Goal: Task Accomplishment & Management: Manage account settings

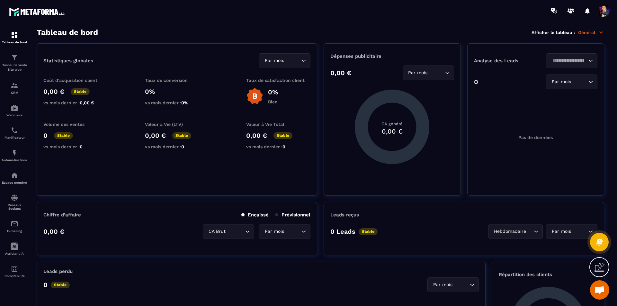
click at [599, 32] on icon at bounding box center [601, 33] width 6 height 6
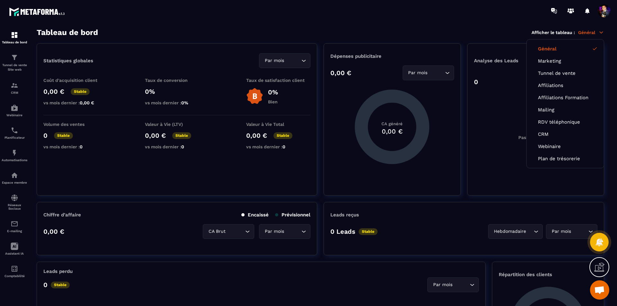
click at [605, 10] on span at bounding box center [604, 10] width 13 height 13
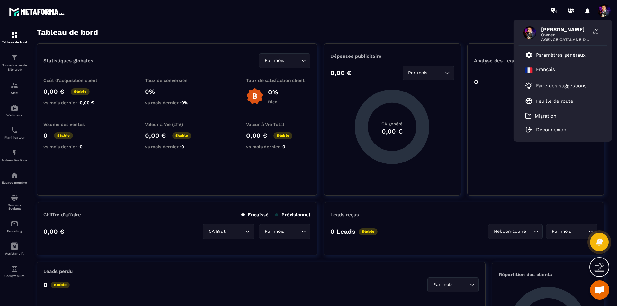
click at [549, 37] on span "Owner" at bounding box center [565, 34] width 48 height 5
click at [550, 53] on p "Paramètres généraux" at bounding box center [560, 55] width 49 height 6
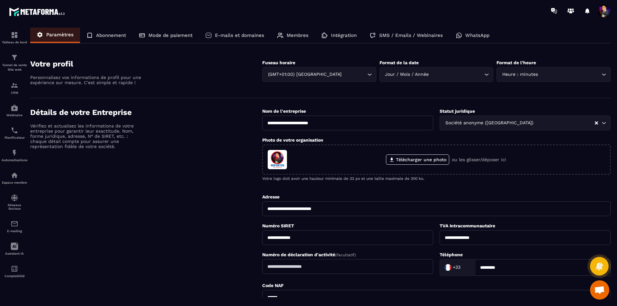
click at [116, 34] on p "Abonnement" at bounding box center [111, 35] width 30 height 6
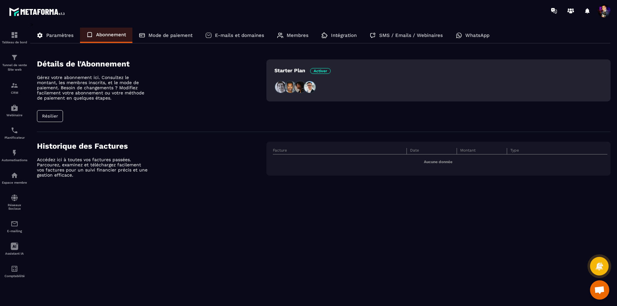
click at [36, 114] on div "Détails de l'Abonnement Gérez votre abonnement ici. Consultez le montant, les m…" at bounding box center [320, 123] width 580 height 147
click at [45, 114] on button "Résilier" at bounding box center [50, 116] width 26 height 12
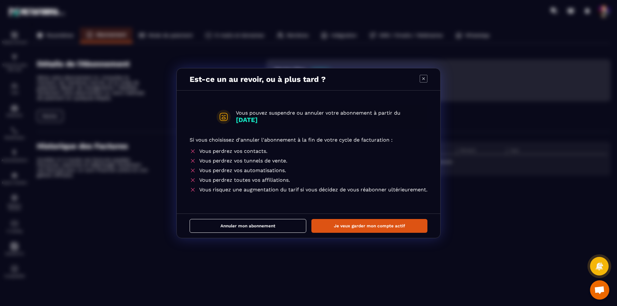
click at [239, 227] on button "Annuler mon abonnement" at bounding box center [248, 226] width 117 height 14
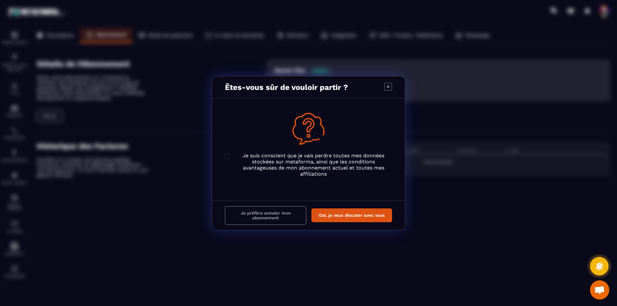
click at [241, 156] on p "Je suis conscient que je vais perdre toutes mes données stockées sur metaforma,…" at bounding box center [313, 165] width 157 height 24
click at [263, 214] on button "Je préfère annuler mon abonnement" at bounding box center [265, 215] width 81 height 19
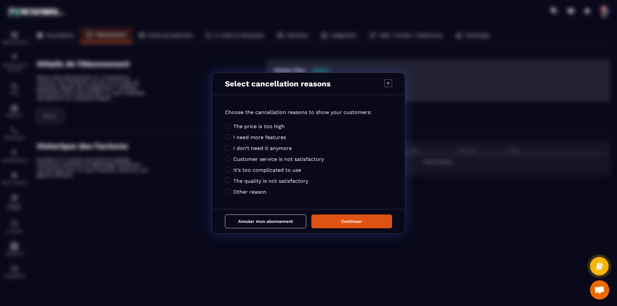
click at [389, 83] on icon "Modal window" at bounding box center [388, 83] width 8 height 8
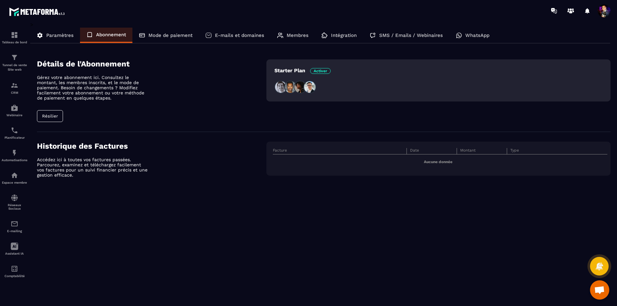
click at [186, 34] on p "Mode de paiement" at bounding box center [170, 35] width 44 height 6
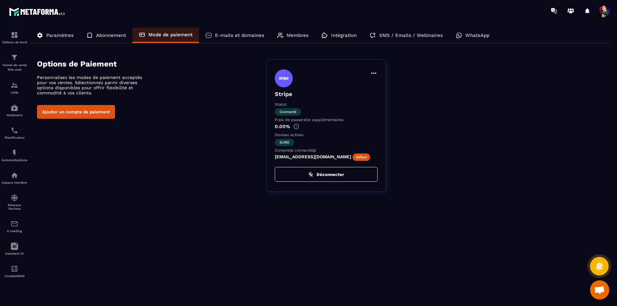
click at [231, 35] on p "E-mails et domaines" at bounding box center [239, 35] width 49 height 6
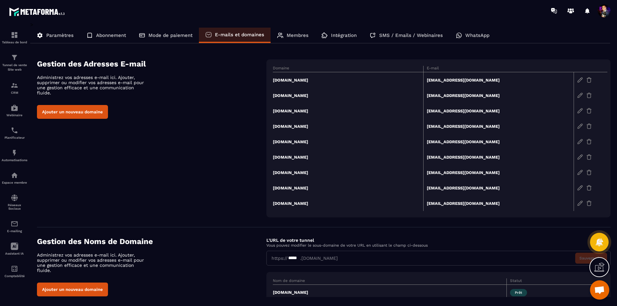
click at [336, 36] on p "Intégration" at bounding box center [344, 35] width 26 height 6
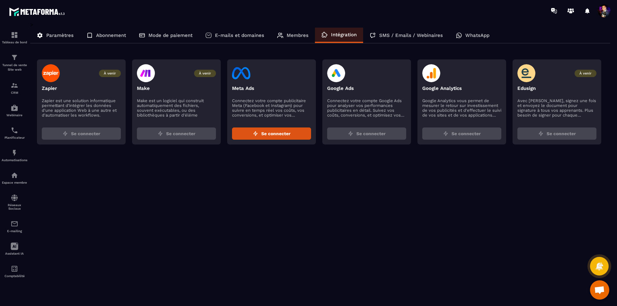
click at [304, 37] on p "Membres" at bounding box center [298, 35] width 22 height 6
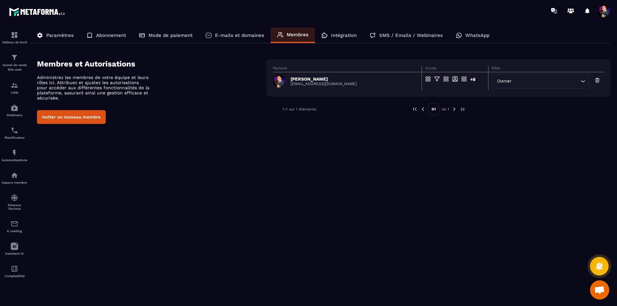
click at [71, 34] on p "Paramètres" at bounding box center [59, 35] width 27 height 6
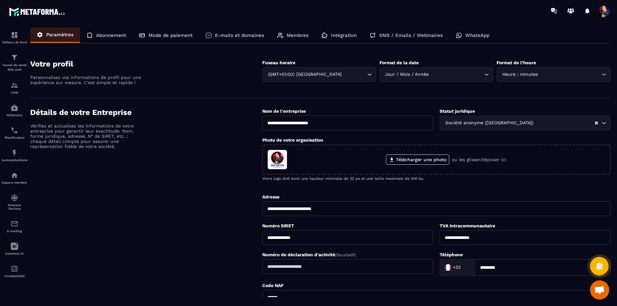
click at [110, 36] on p "Abonnement" at bounding box center [111, 35] width 30 height 6
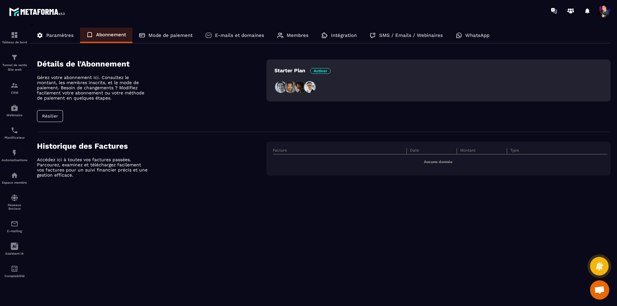
click at [309, 87] on img at bounding box center [309, 87] width 13 height 13
click at [294, 86] on img at bounding box center [300, 87] width 13 height 13
click at [282, 87] on img at bounding box center [280, 87] width 13 height 13
